Goal: Information Seeking & Learning: Learn about a topic

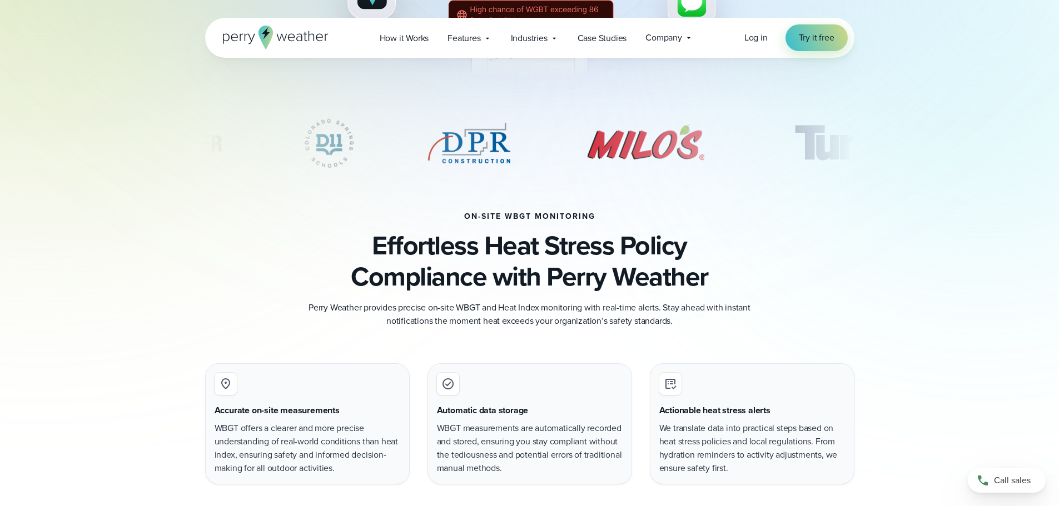
scroll to position [500, 0]
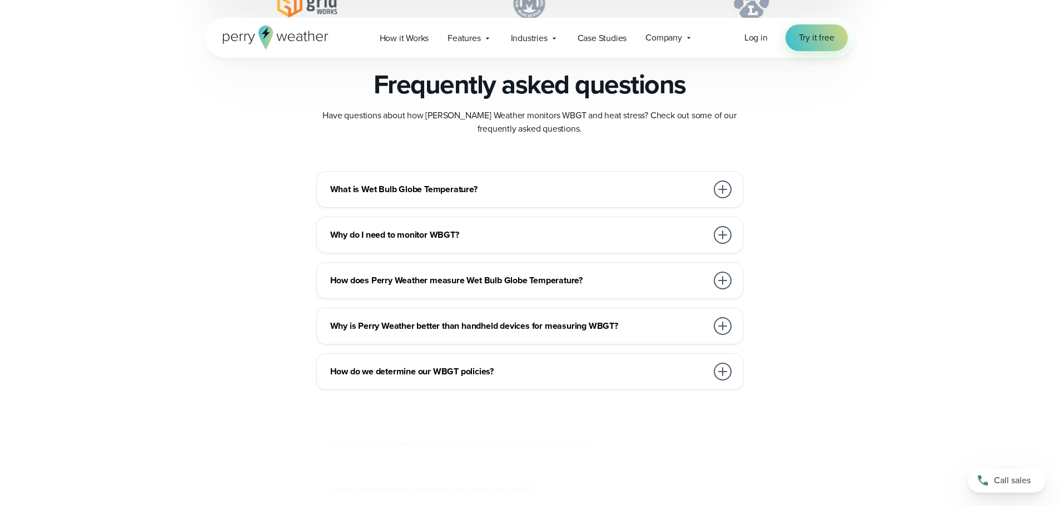
scroll to position [3112, 0]
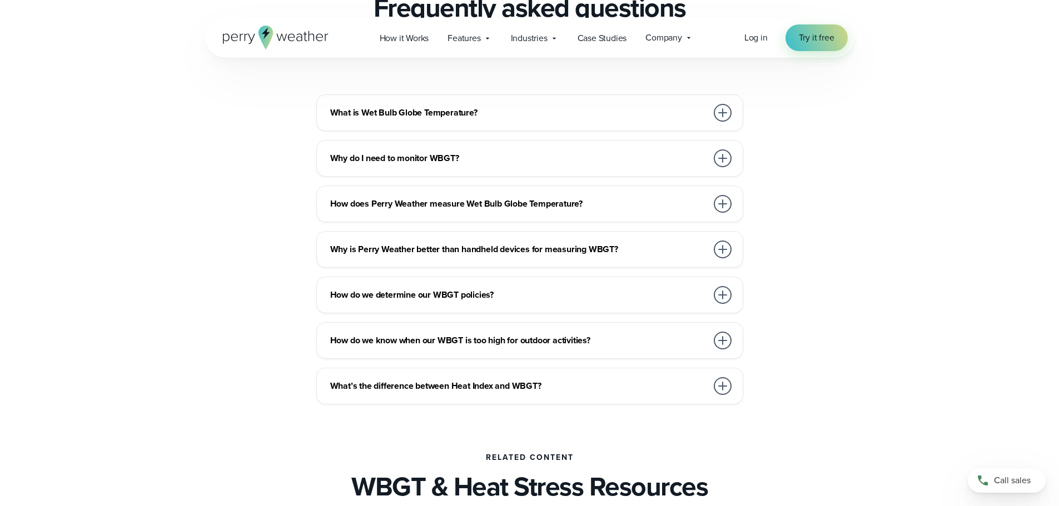
click at [487, 155] on h3 "Why do I need to monitor WBGT?" at bounding box center [518, 158] width 377 height 13
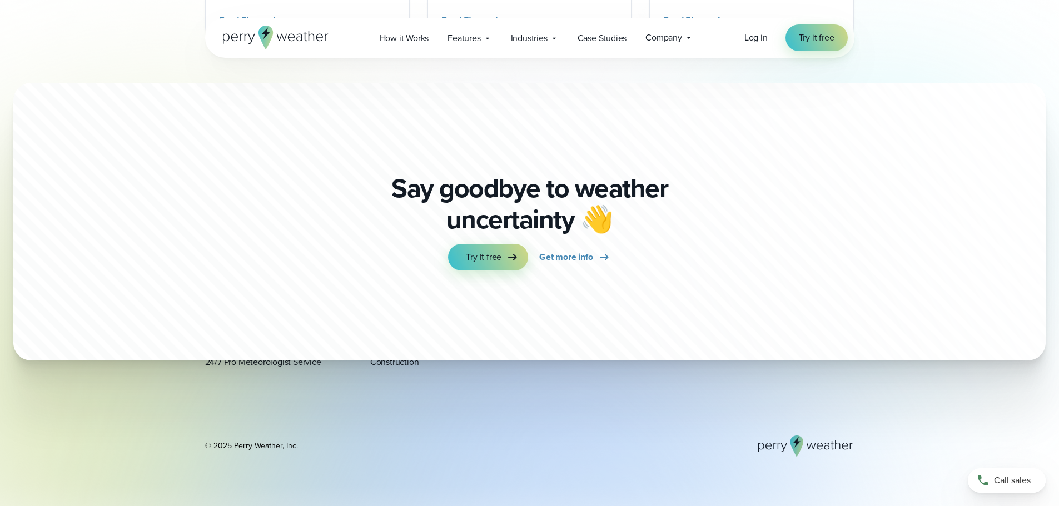
scroll to position [4001, 0]
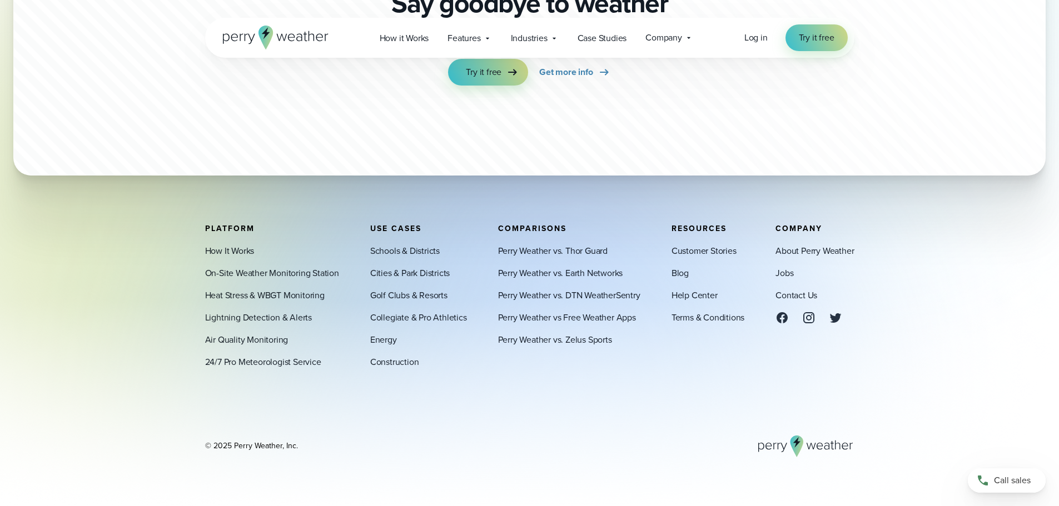
drag, startPoint x: 185, startPoint y: 304, endPoint x: 177, endPoint y: 266, distance: 39.0
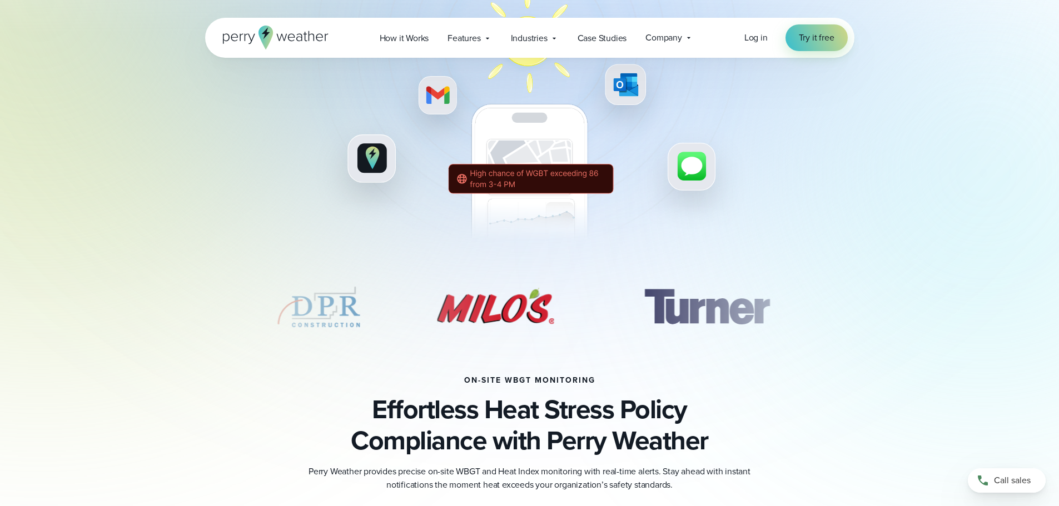
scroll to position [333, 0]
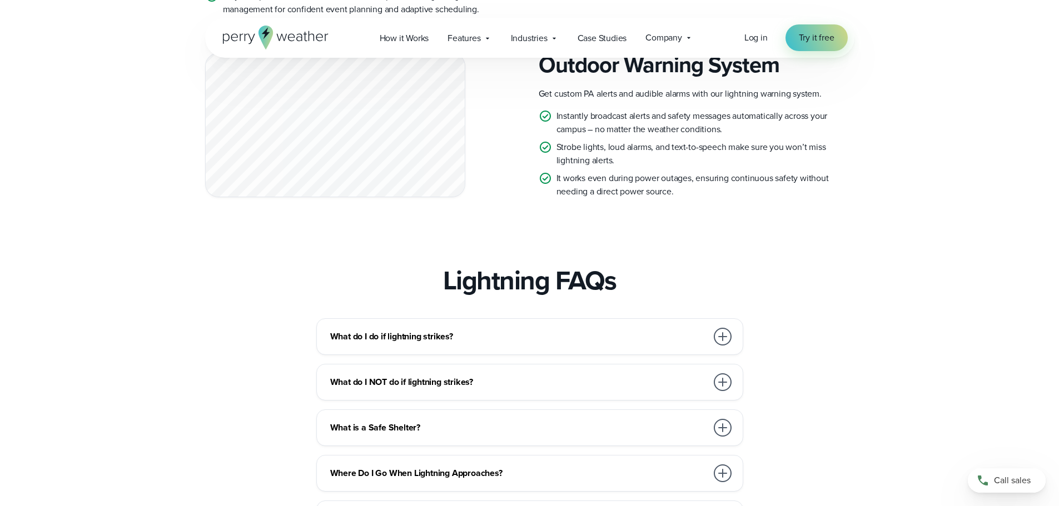
scroll to position [3223, 0]
